Goal: Information Seeking & Learning: Find contact information

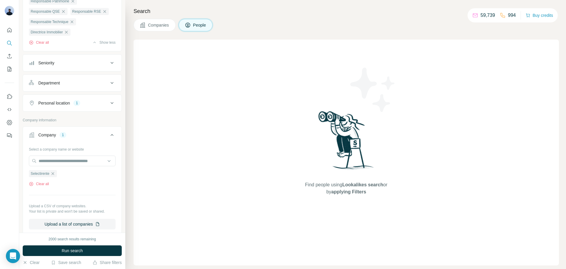
scroll to position [175, 0]
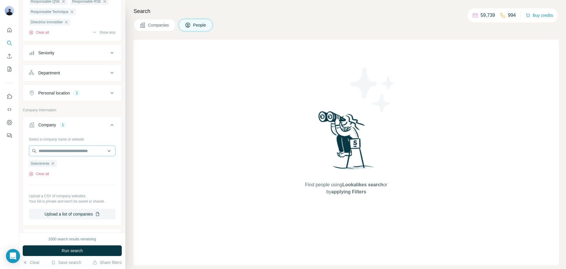
click at [54, 166] on icon "button" at bounding box center [52, 163] width 5 height 5
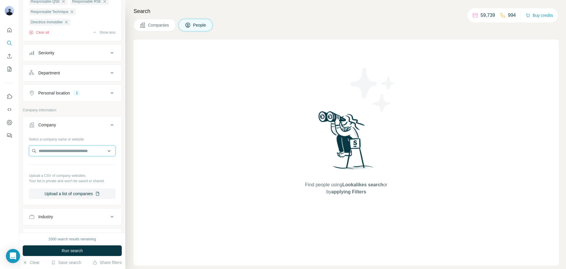
click at [50, 156] on input "text" at bounding box center [72, 150] width 87 height 11
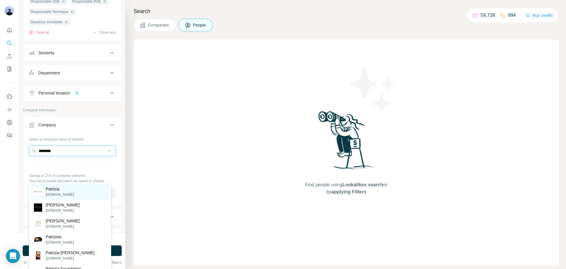
type input "********"
click at [68, 189] on div "Patrizia [DOMAIN_NAME]" at bounding box center [69, 191] width 79 height 16
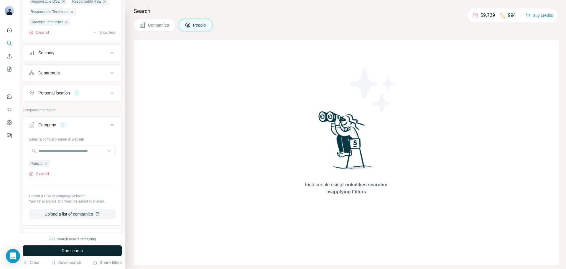
click at [81, 252] on span "Run search" at bounding box center [72, 250] width 21 height 6
click at [85, 249] on button "Run search" at bounding box center [72, 250] width 99 height 11
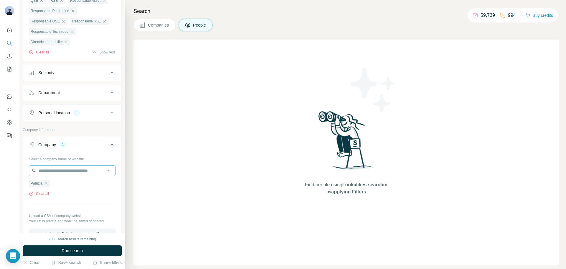
scroll to position [146, 0]
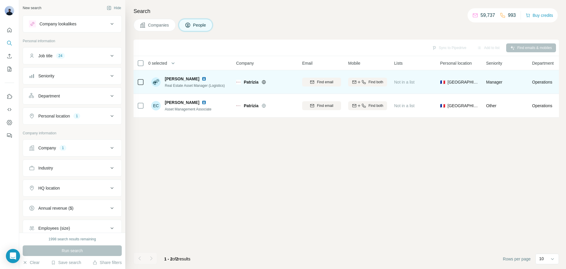
click at [206, 78] on img at bounding box center [204, 78] width 5 height 5
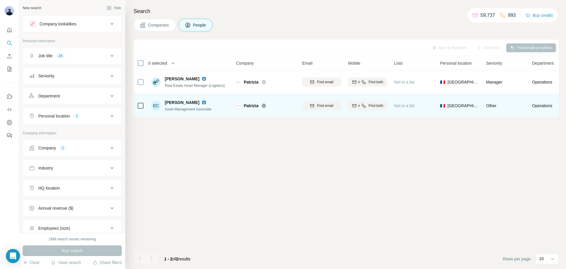
click at [202, 101] on img at bounding box center [204, 102] width 5 height 5
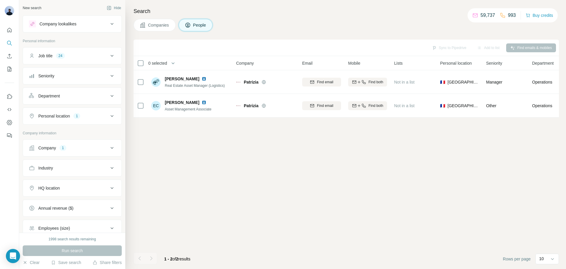
click at [86, 151] on button "Company 1" at bounding box center [72, 148] width 98 height 14
click at [47, 186] on icon "button" at bounding box center [46, 186] width 5 height 5
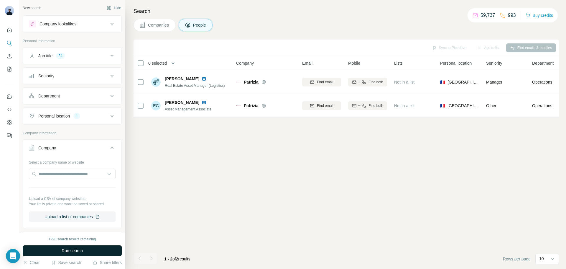
click at [65, 251] on span "Run search" at bounding box center [72, 250] width 21 height 6
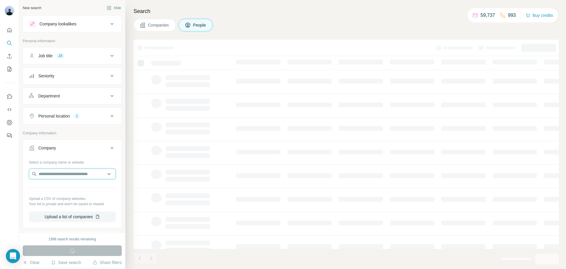
click at [57, 175] on input "text" at bounding box center [72, 173] width 87 height 11
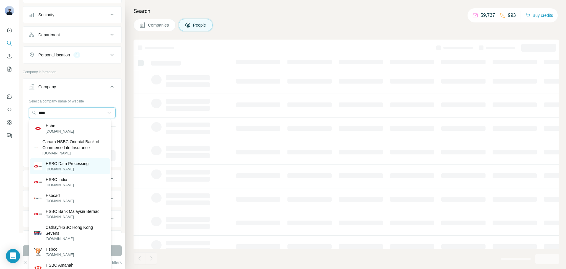
scroll to position [61, 0]
type input "****"
